Goal: Check status: Check status

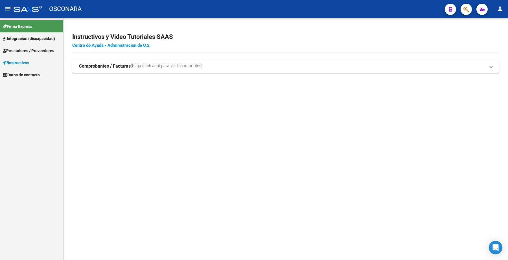
click at [36, 48] on span "Prestadores / Proveedores" at bounding box center [28, 51] width 51 height 6
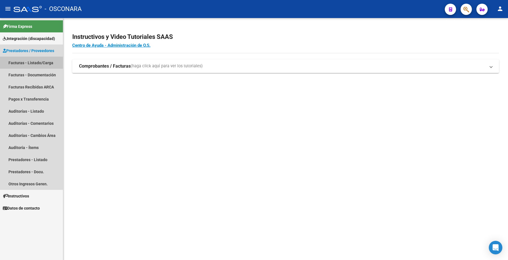
click at [33, 61] on link "Facturas - Listado/Carga" at bounding box center [31, 63] width 63 height 12
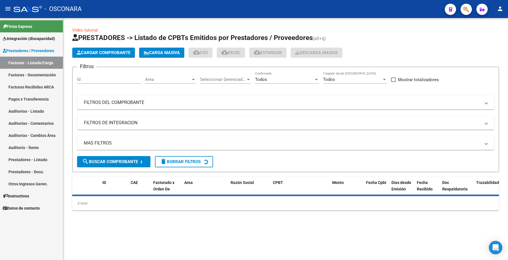
click at [106, 121] on mat-panel-title "FILTROS DE INTEGRACION" at bounding box center [282, 123] width 396 height 6
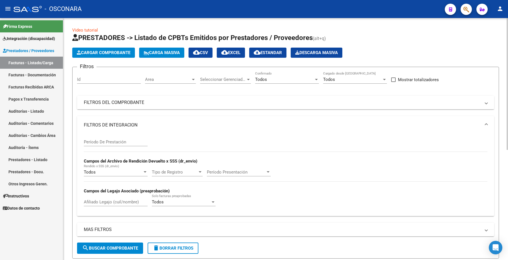
click at [109, 104] on mat-panel-title "FILTROS DEL COMPROBANTE" at bounding box center [282, 103] width 396 height 6
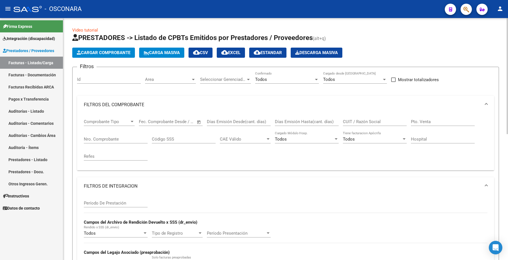
click at [102, 137] on input "Nro. Comprobante" at bounding box center [116, 139] width 64 height 5
type input "4"
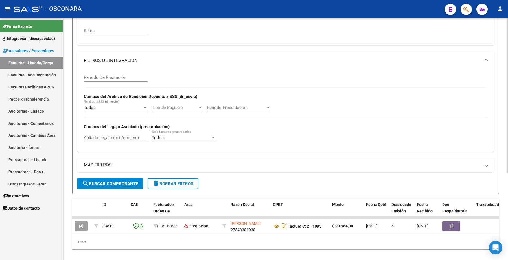
scroll to position [137, 0]
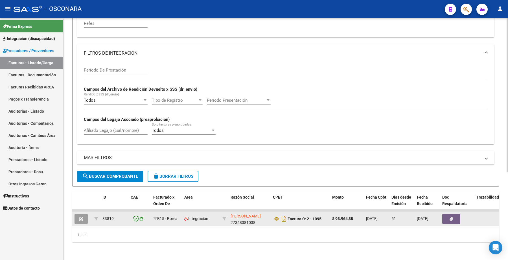
type input "1095"
click at [83, 214] on button "button" at bounding box center [80, 219] width 13 height 10
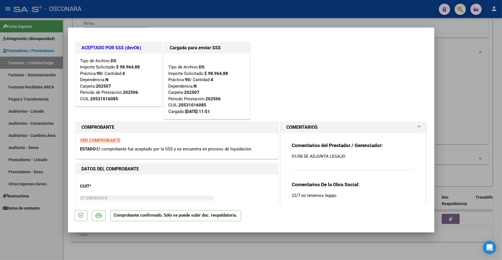
type input "$ 0,00"
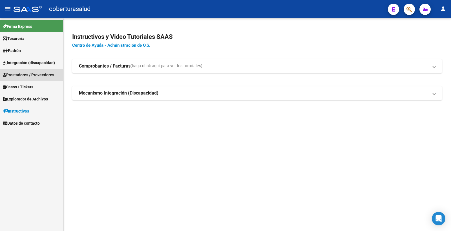
click at [45, 70] on link "Prestadores / Proveedores" at bounding box center [31, 75] width 63 height 12
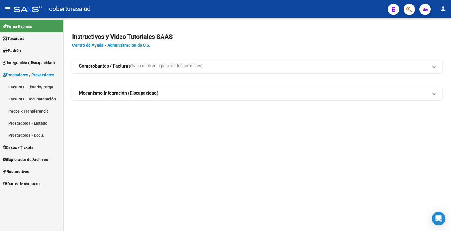
click at [37, 83] on link "Facturas - Listado/Carga" at bounding box center [31, 87] width 63 height 12
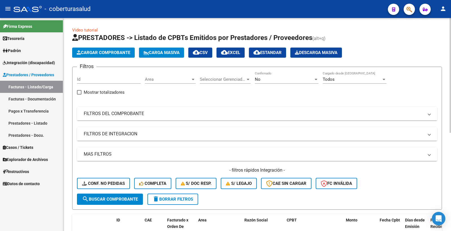
click at [107, 115] on mat-panel-title "FILTROS DEL COMPROBANTE" at bounding box center [254, 114] width 340 height 6
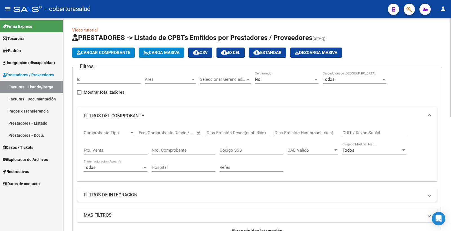
click at [169, 151] on input "Nro. Comprobante" at bounding box center [184, 150] width 64 height 5
paste input "10"
type input "10"
click at [261, 75] on div "No Confirmado" at bounding box center [287, 78] width 64 height 12
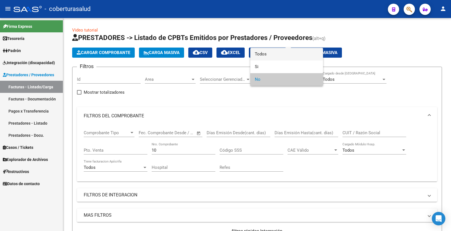
click at [266, 56] on span "Todos" at bounding box center [287, 54] width 64 height 13
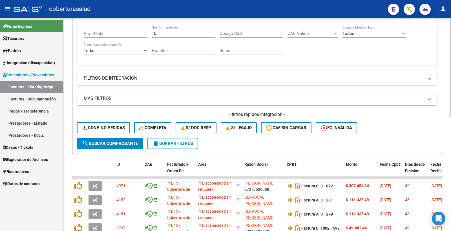
scroll to position [125, 0]
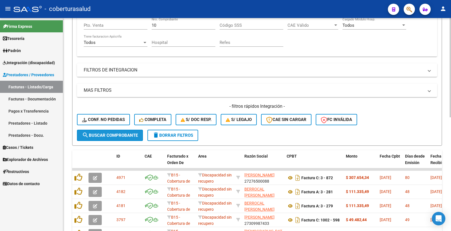
click at [105, 140] on button "search Buscar Comprobante" at bounding box center [110, 135] width 66 height 11
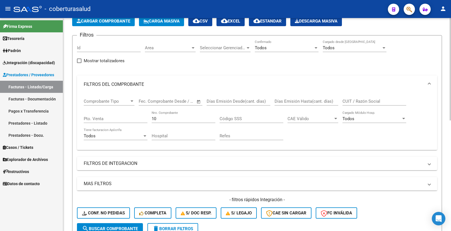
scroll to position [31, 0]
click at [360, 101] on input "CUIT / Razón Social" at bounding box center [375, 101] width 64 height 5
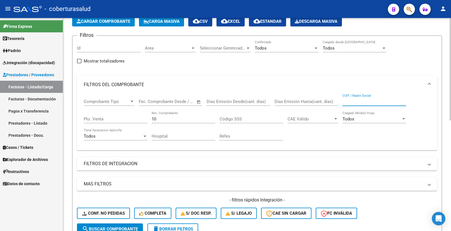
paste input "2716410351"
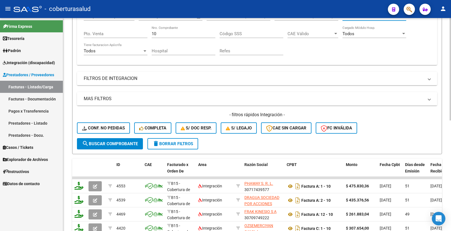
scroll to position [125, 0]
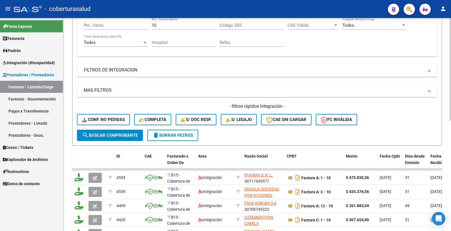
type input "2716410351"
click at [122, 133] on span "search Buscar Comprobante" at bounding box center [110, 135] width 56 height 5
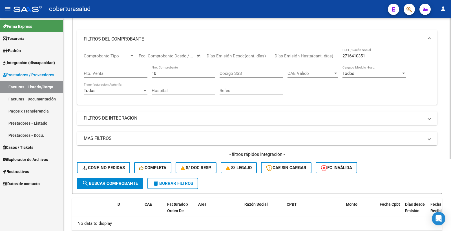
scroll to position [108, 0]
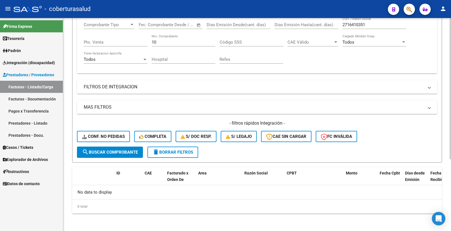
click at [117, 150] on span "search Buscar Comprobante" at bounding box center [110, 152] width 56 height 5
